Goal: Task Accomplishment & Management: Use online tool/utility

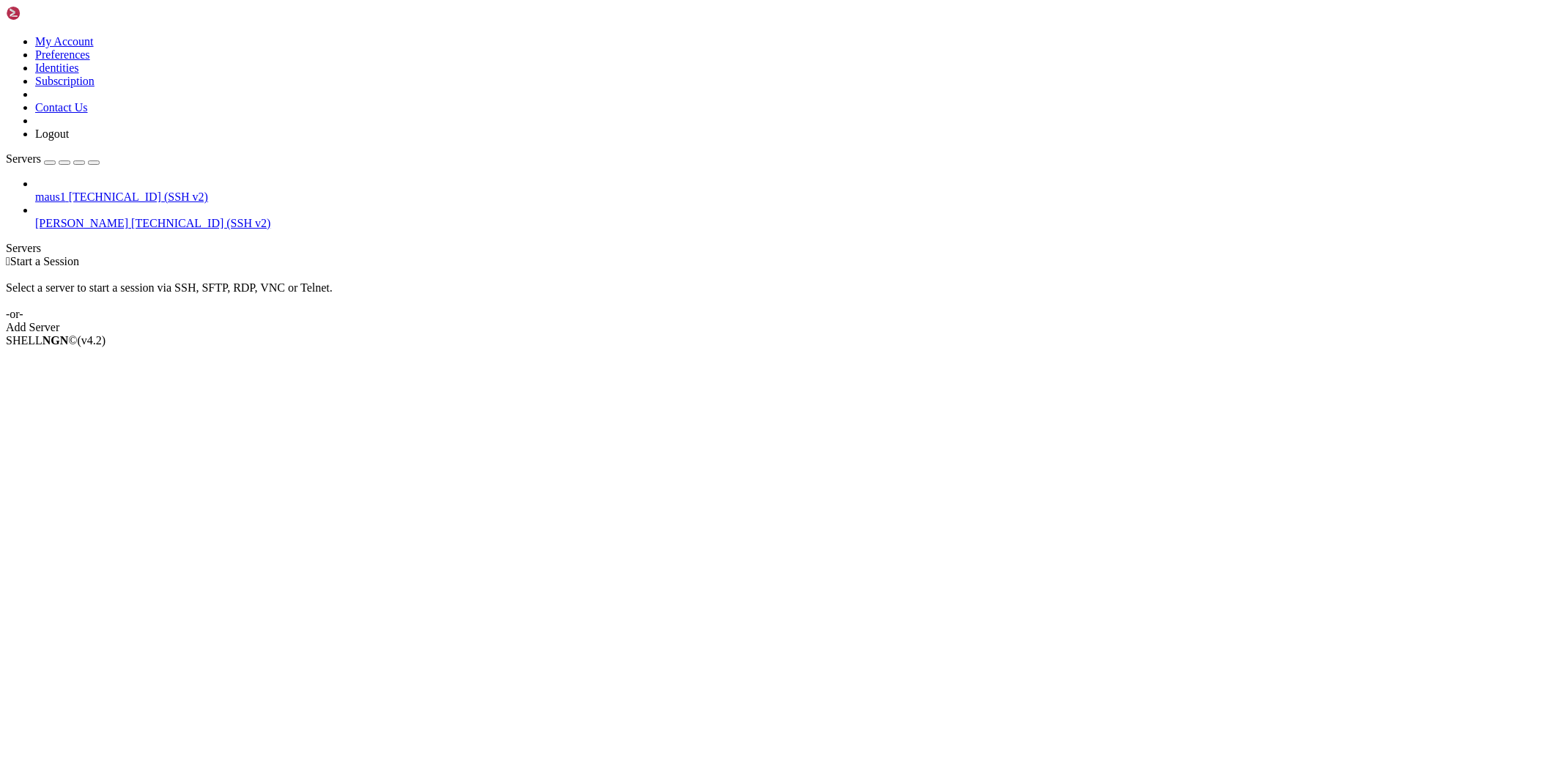
click at [131, 217] on span "[TECHNICAL_ID] (SSH v2)" at bounding box center [200, 223] width 139 height 13
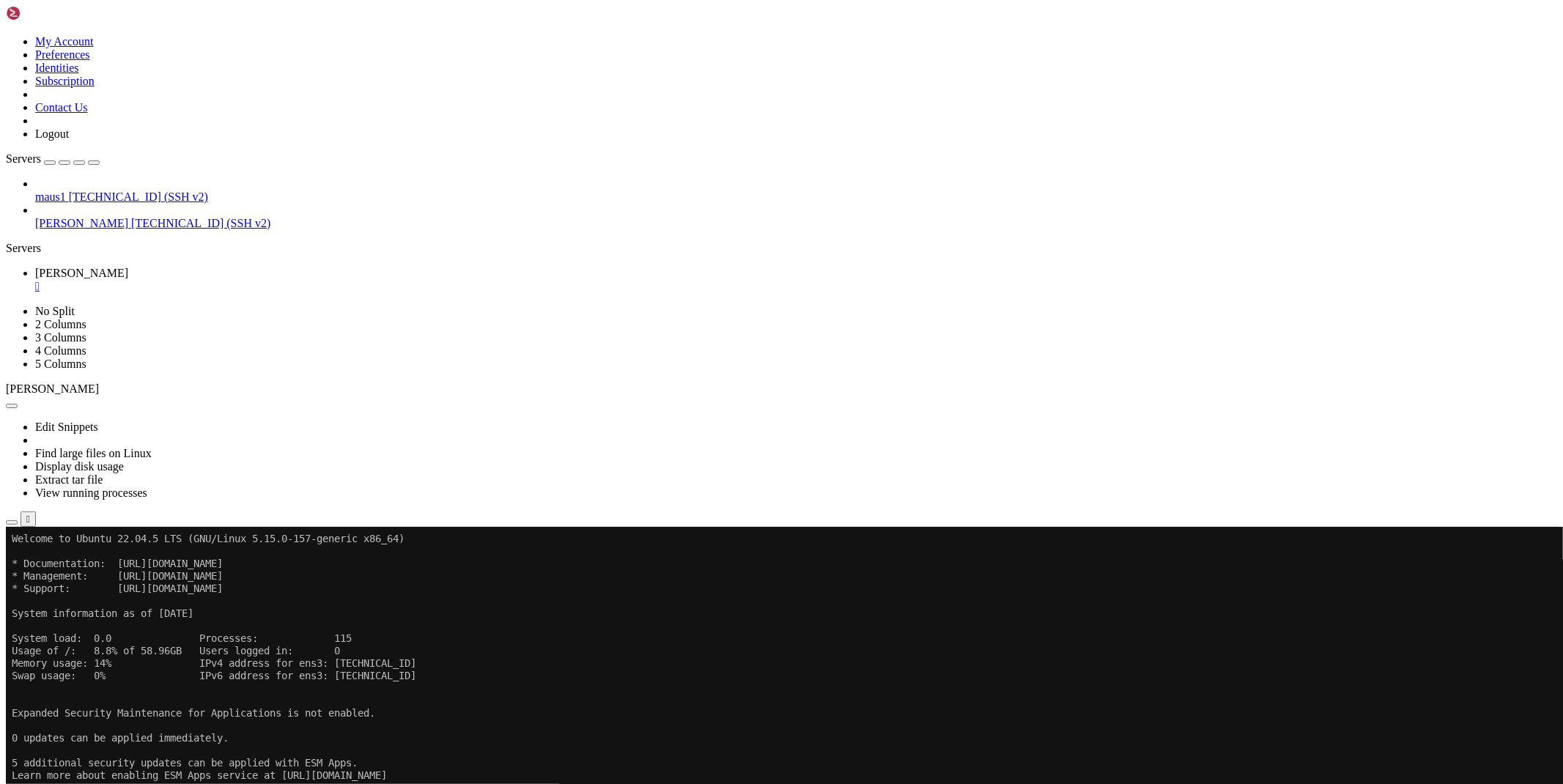
click at [12, 523] on icon "button" at bounding box center [12, 523] width 0 height 0
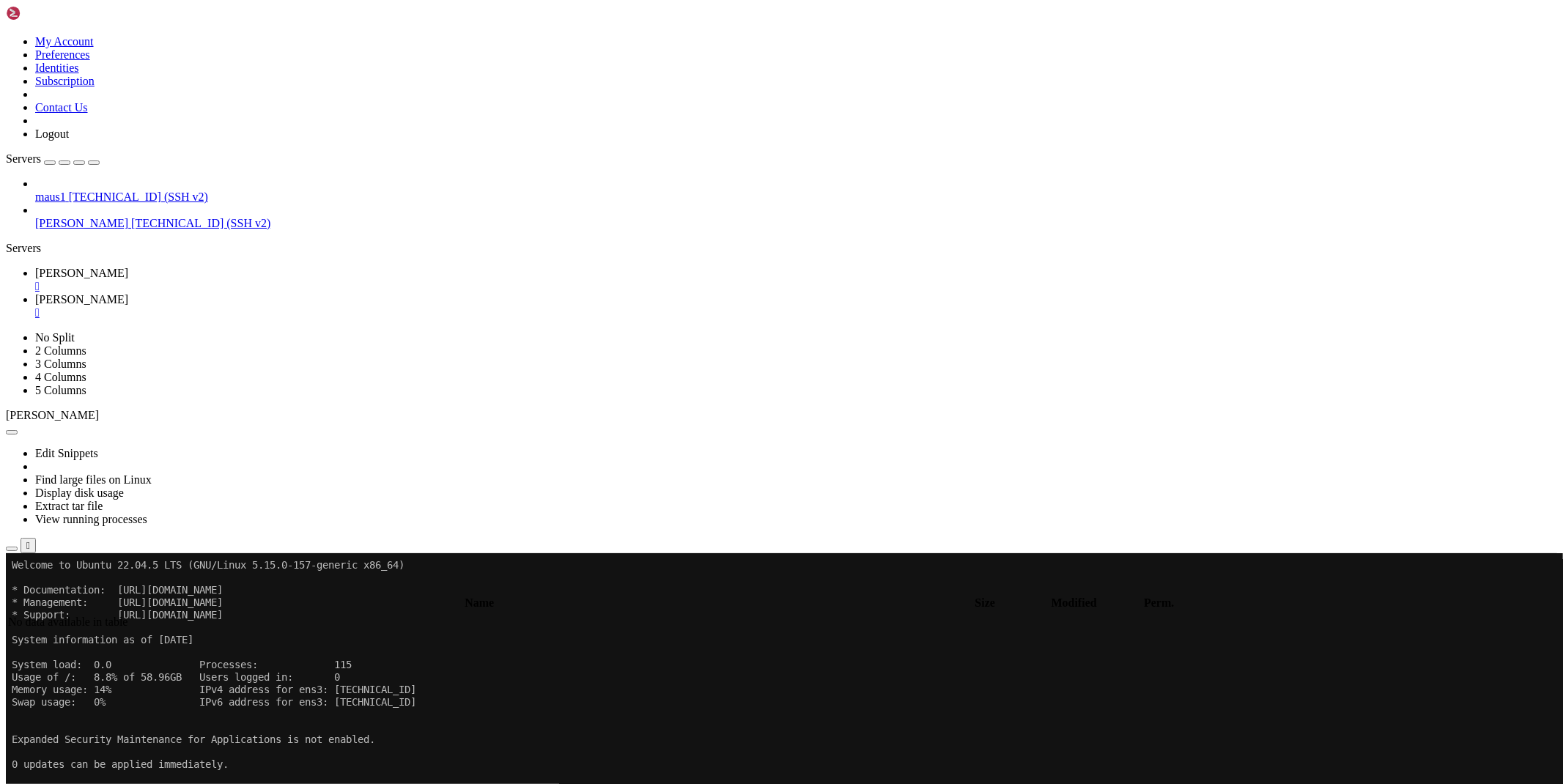
click at [230, 267] on link "maus " at bounding box center [796, 280] width 1522 height 26
drag, startPoint x: 49, startPoint y: 965, endPoint x: 44, endPoint y: 1199, distance: 234.1
click at [279, 293] on link "maus " at bounding box center [796, 306] width 1522 height 26
click at [32, 729] on span " bots" at bounding box center [20, 735] width 24 height 13
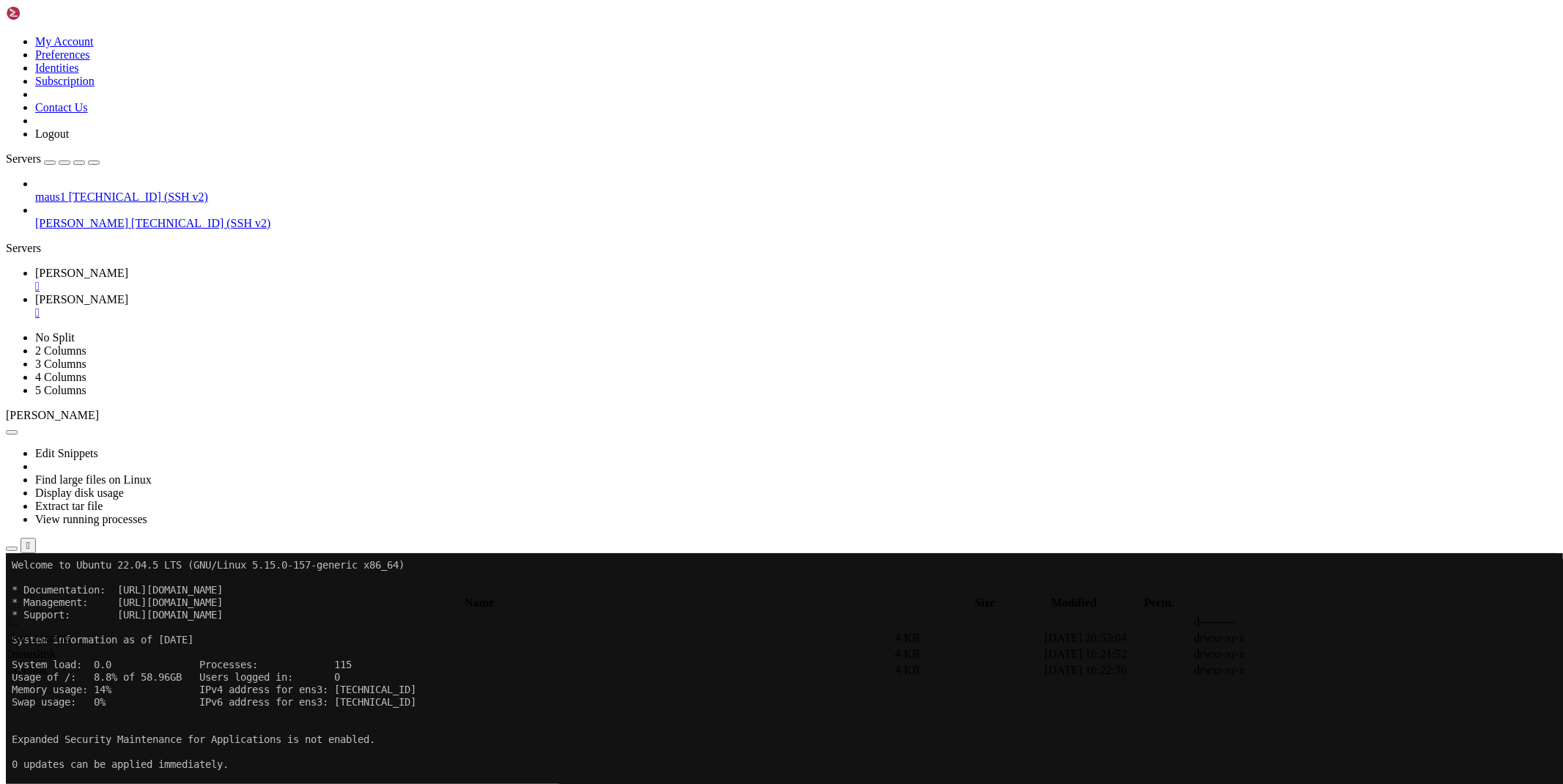
click at [270, 663] on td " xeolink" at bounding box center [450, 670] width 886 height 15
type input "/root/bots/xeolink"
click at [1344, 654] on icon at bounding box center [1344, 654] width 0 height 0
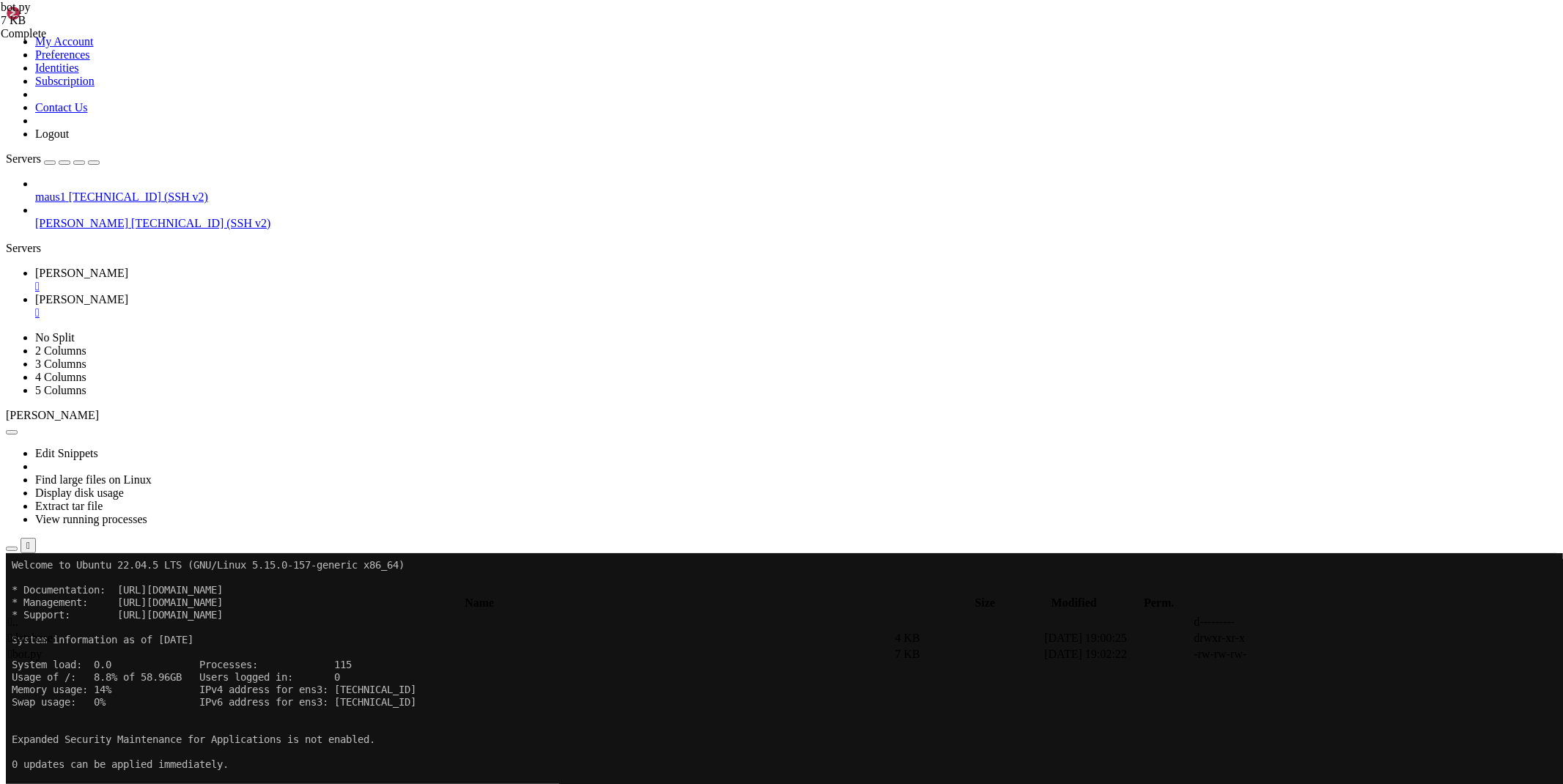
scroll to position [0, 11]
type textarea "whitelist=[1313934988,623789769, 7761037702]"
drag, startPoint x: 202, startPoint y: 15, endPoint x: 67, endPoint y: 4, distance: 135.4
click at [35, 267] on icon at bounding box center [35, 273] width 0 height 13
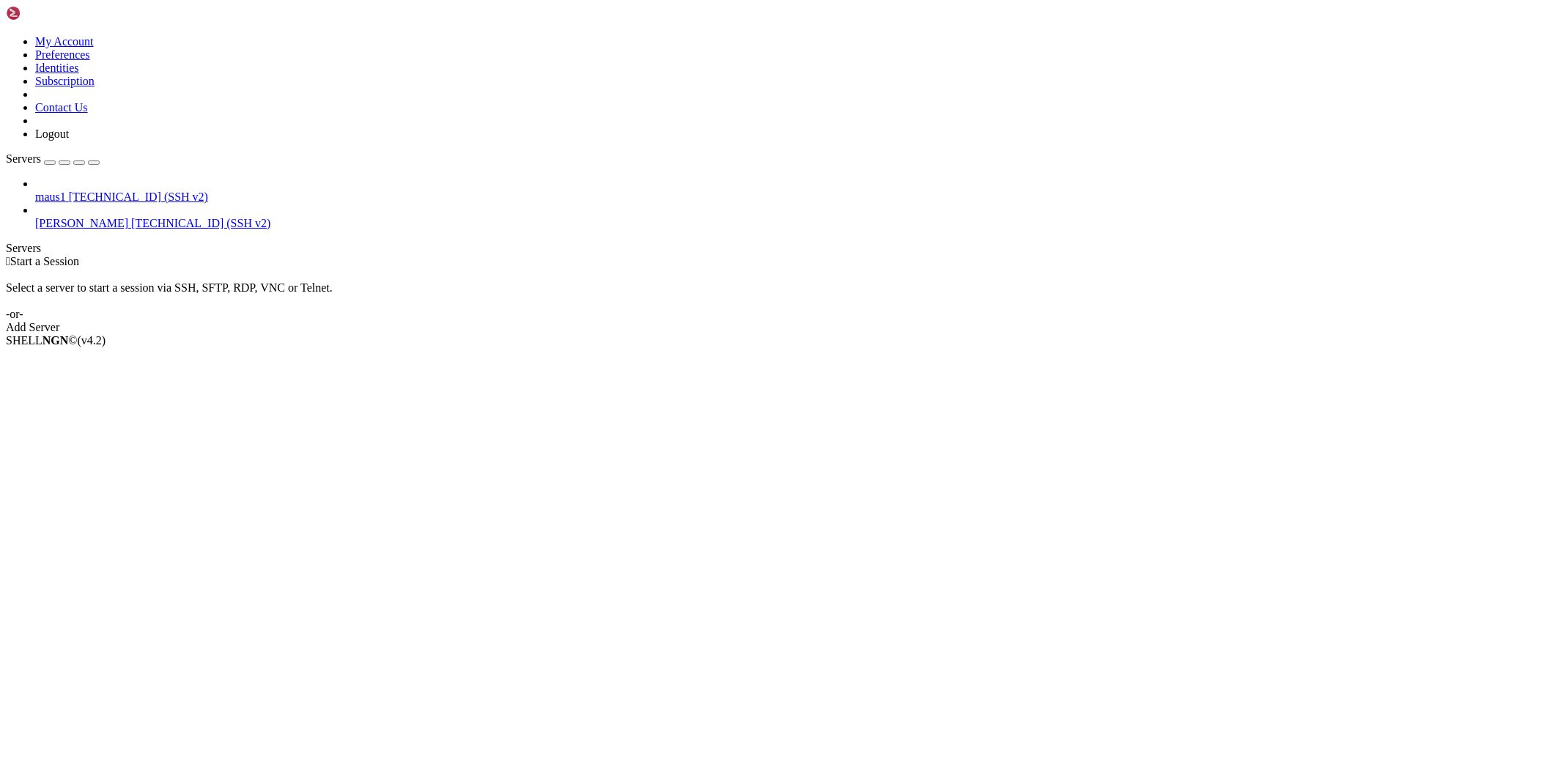
click at [56, 217] on span "[PERSON_NAME]" at bounding box center [81, 223] width 93 height 13
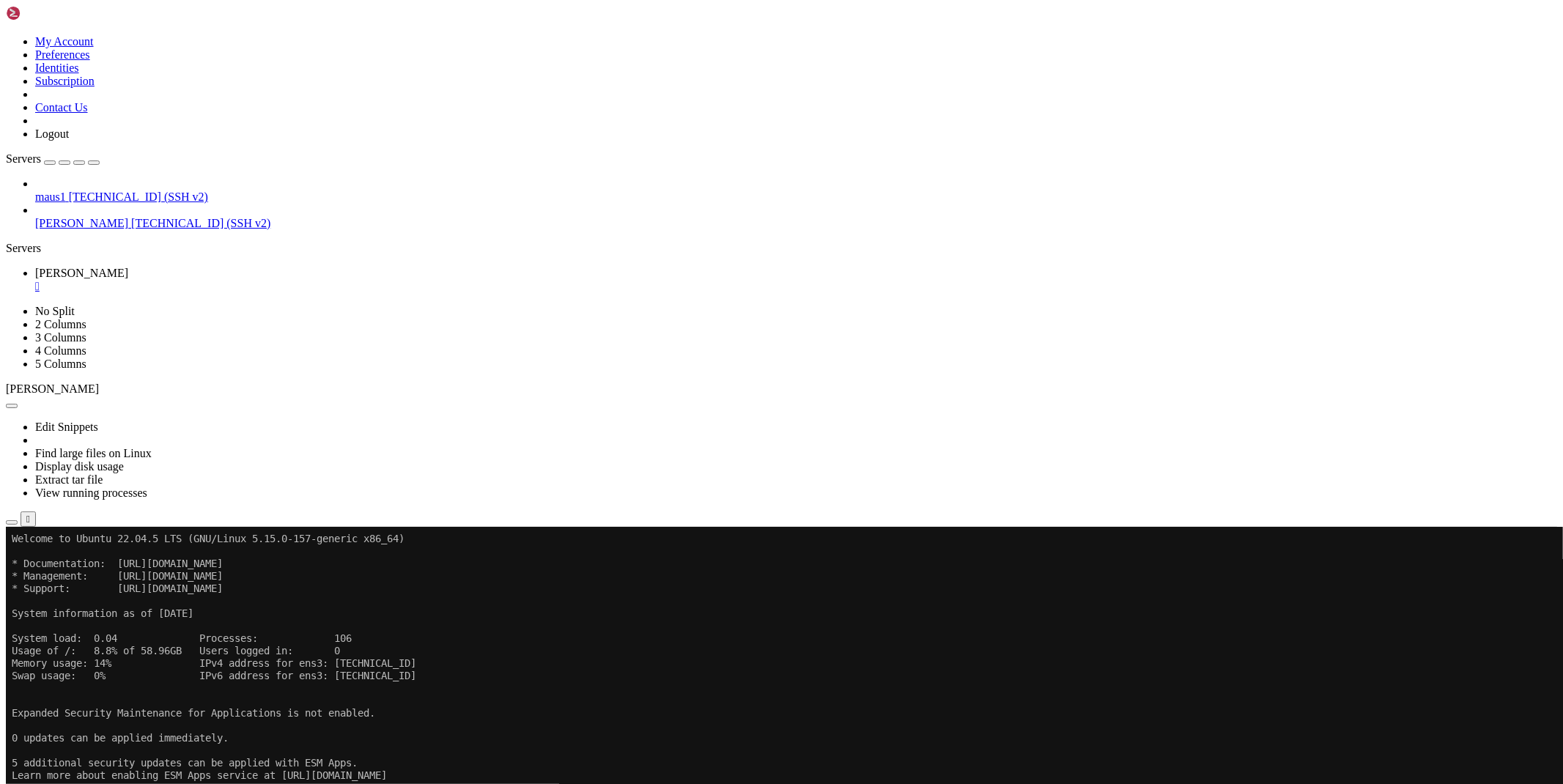
drag, startPoint x: 300, startPoint y: 858, endPoint x: 766, endPoint y: 909, distance: 468.8
